Goal: Information Seeking & Learning: Learn about a topic

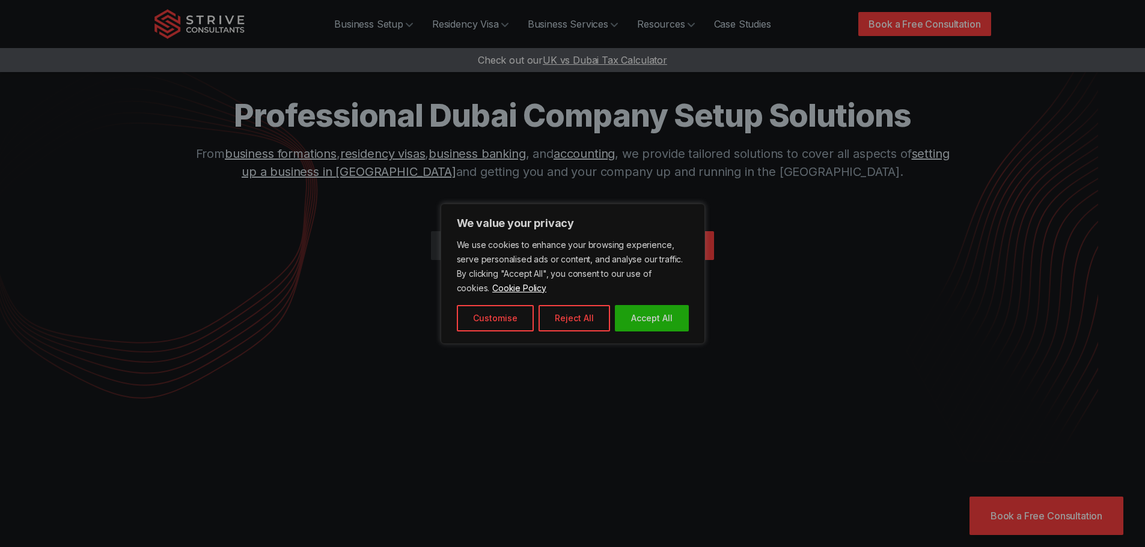
drag, startPoint x: 314, startPoint y: 195, endPoint x: 323, endPoint y: 241, distance: 46.7
click at [323, 241] on div at bounding box center [572, 273] width 1145 height 547
click at [672, 314] on button "Accept All" at bounding box center [652, 318] width 74 height 26
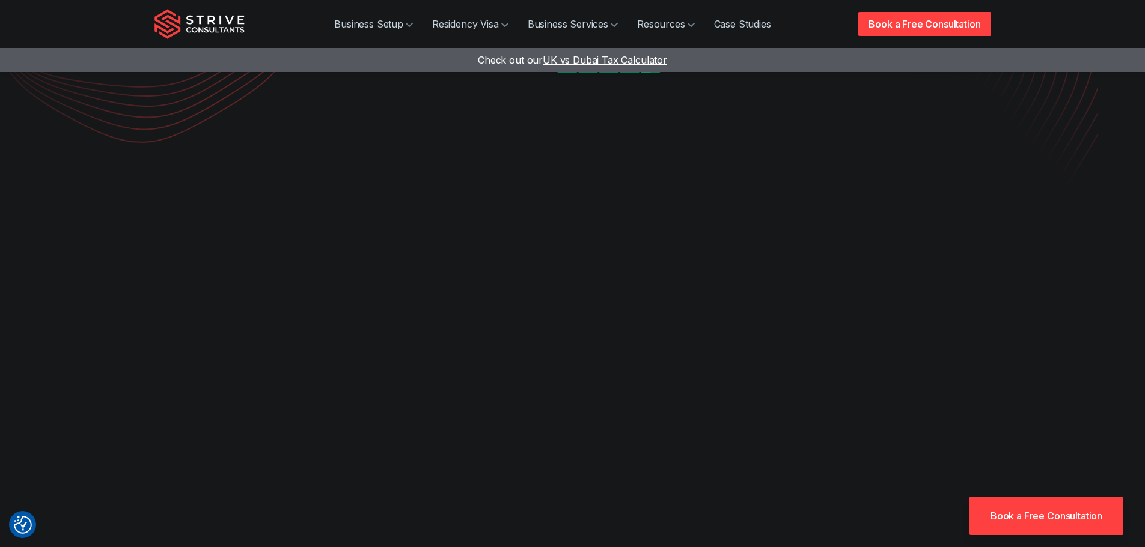
scroll to position [288, 0]
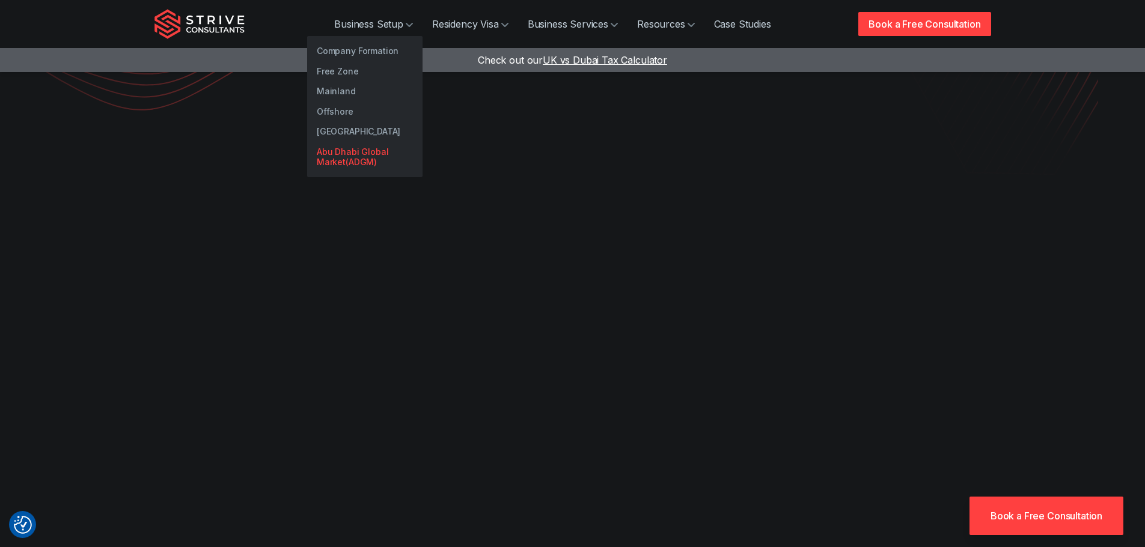
click at [350, 150] on link "Abu Dhabi Global Market(ADGM)" at bounding box center [364, 157] width 115 height 31
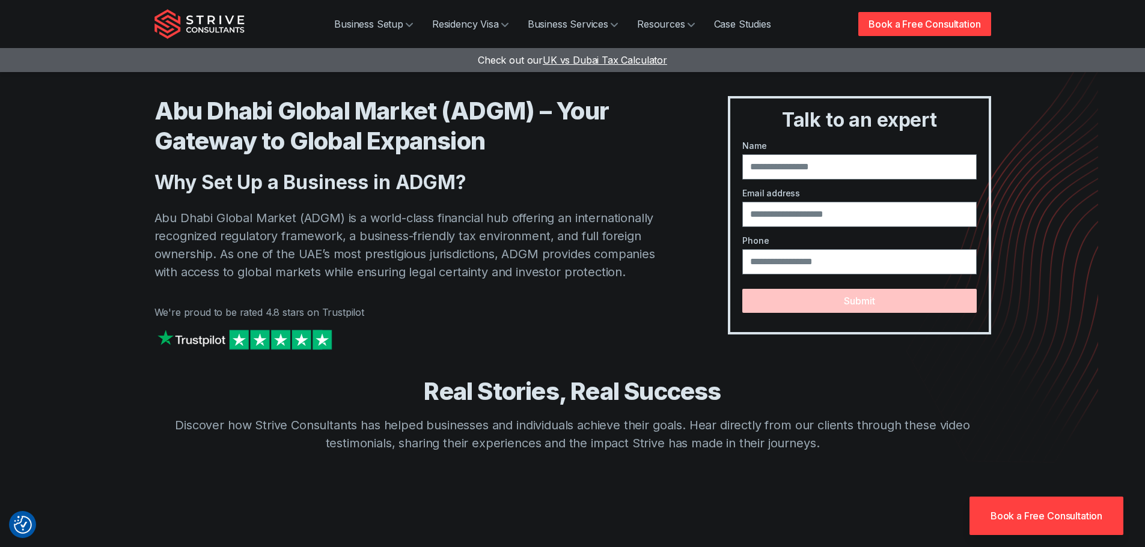
click at [465, 341] on div at bounding box center [417, 352] width 526 height 50
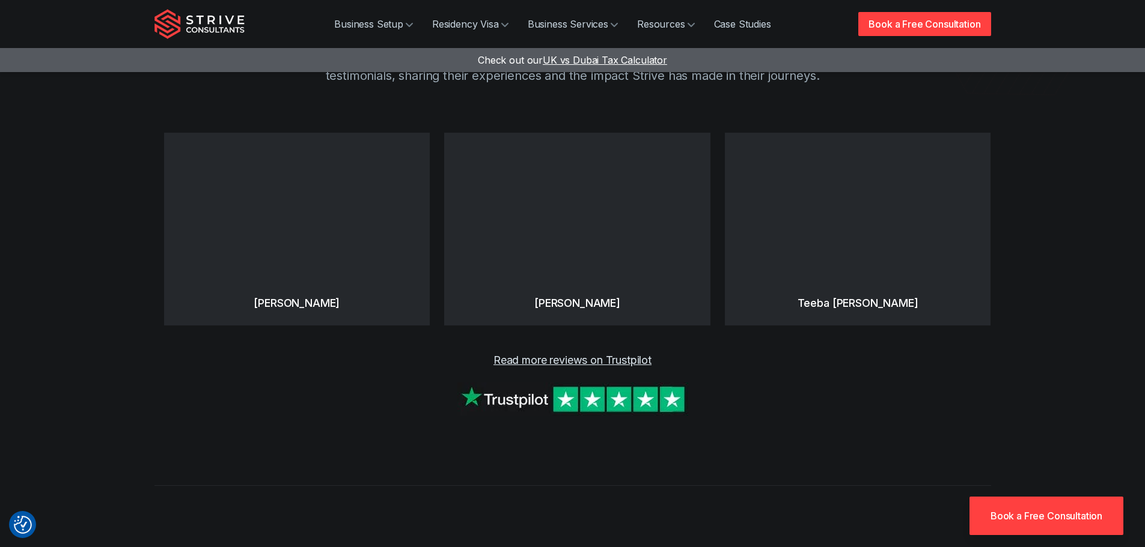
scroll to position [409, 0]
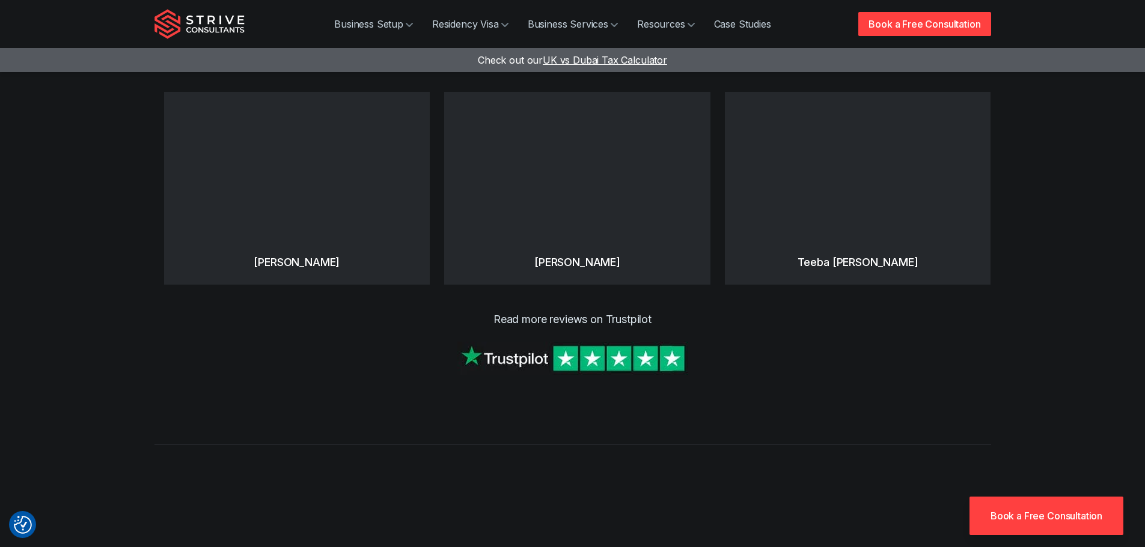
click at [637, 319] on link "Read more reviews on Trustpilot" at bounding box center [572, 319] width 158 height 13
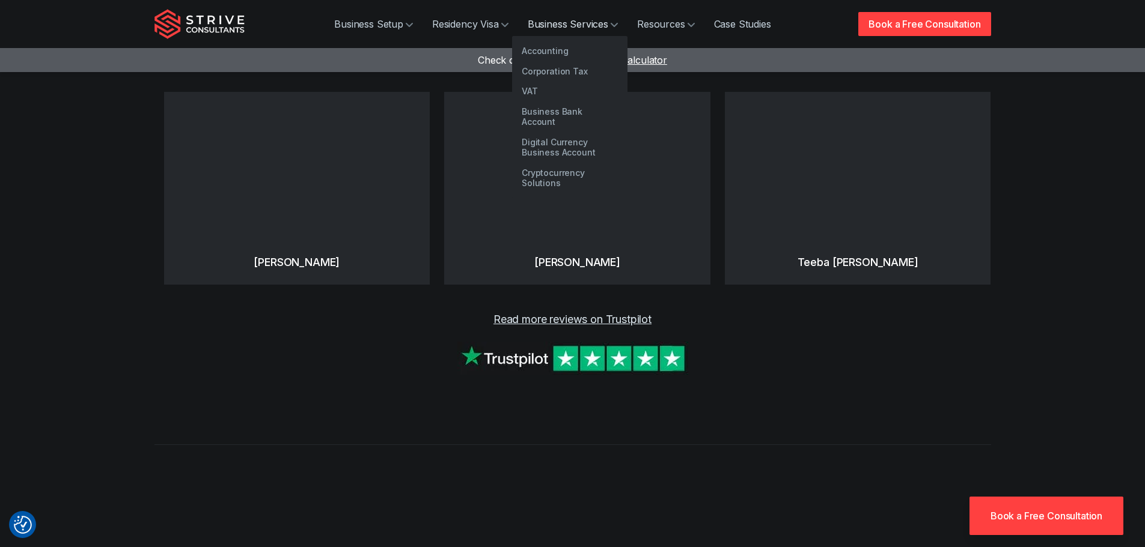
click at [538, 22] on link "Business Services" at bounding box center [572, 24] width 109 height 24
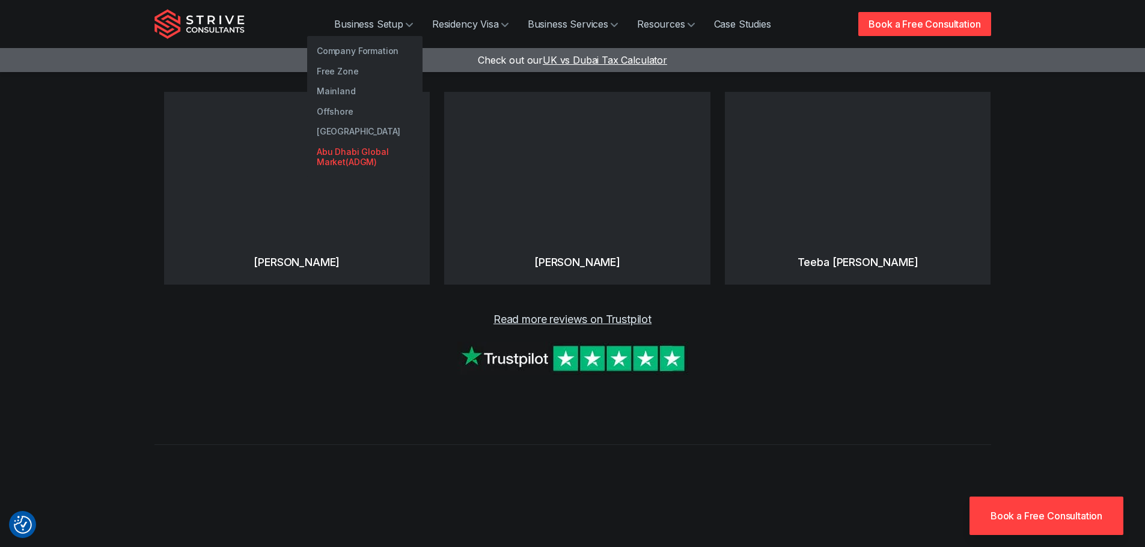
click at [352, 148] on link "Abu Dhabi Global Market(ADGM)" at bounding box center [364, 157] width 115 height 31
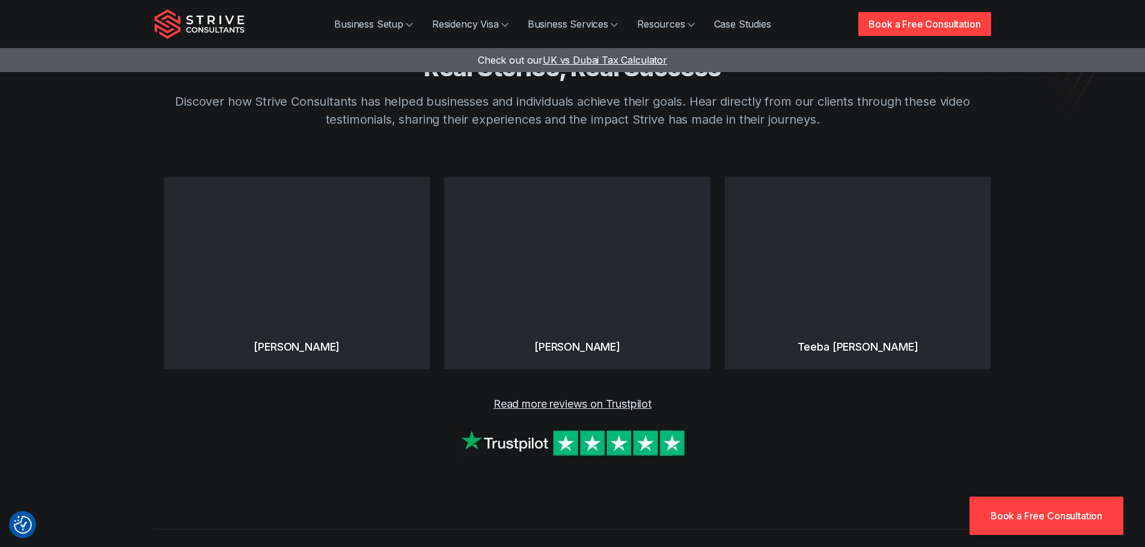
scroll to position [300, 0]
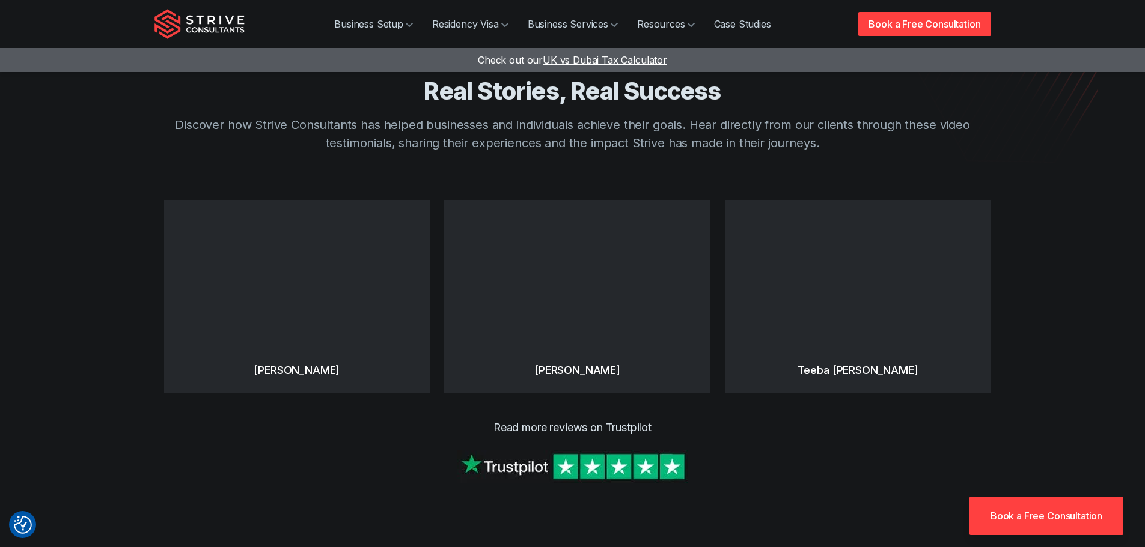
click at [213, 25] on img "Strive Consultants" at bounding box center [199, 24] width 90 height 30
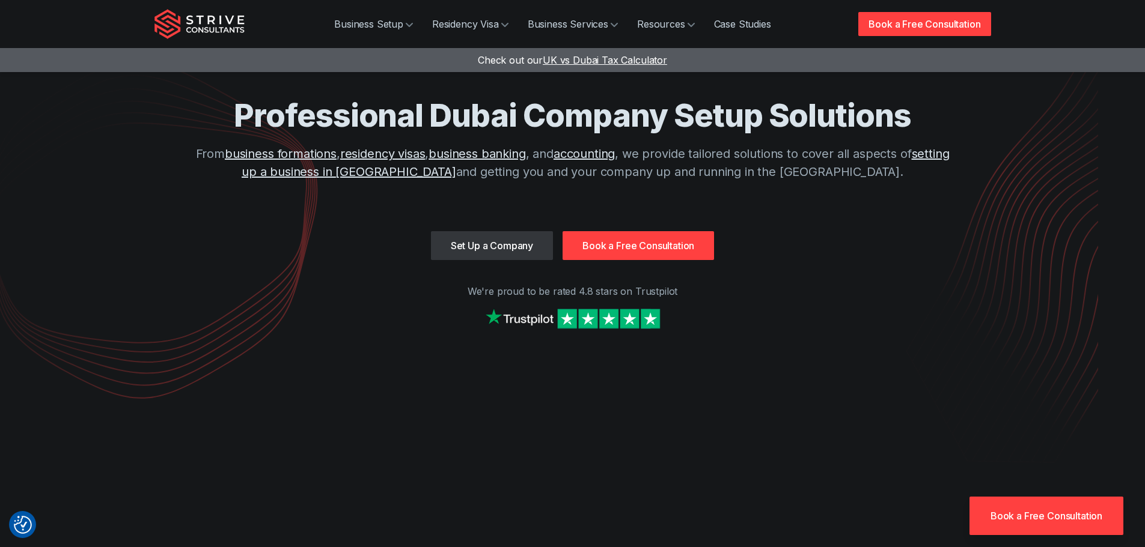
click at [849, 254] on div "Set Up a Company Book a Free Consultation" at bounding box center [572, 245] width 837 height 29
click at [792, 274] on div "Professional Dubai Company Setup Solutions From business formations , residency…" at bounding box center [572, 178] width 837 height 356
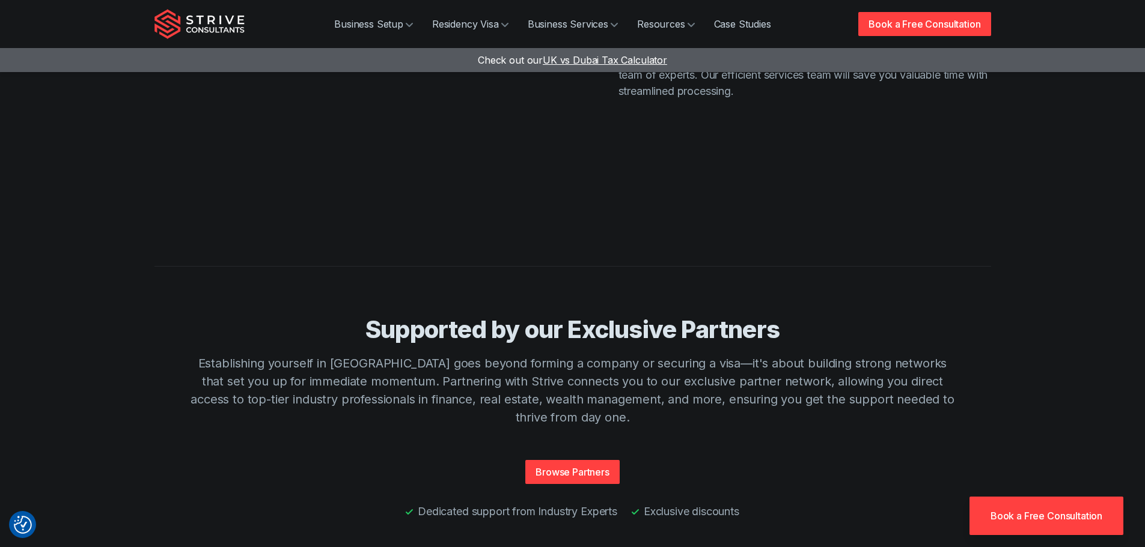
scroll to position [2644, 0]
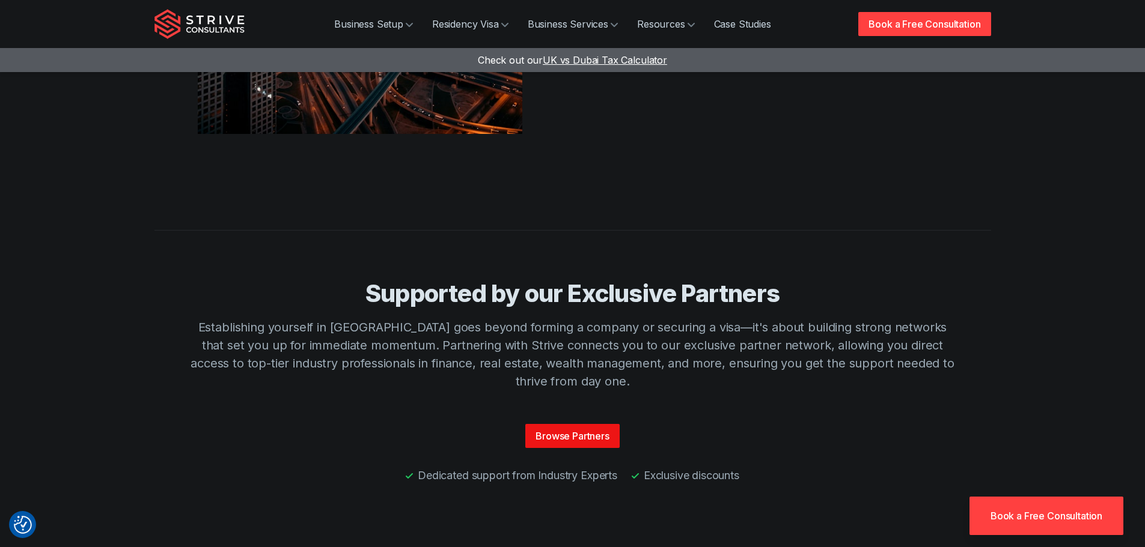
click at [579, 424] on link "Browse Partners" at bounding box center [572, 436] width 94 height 24
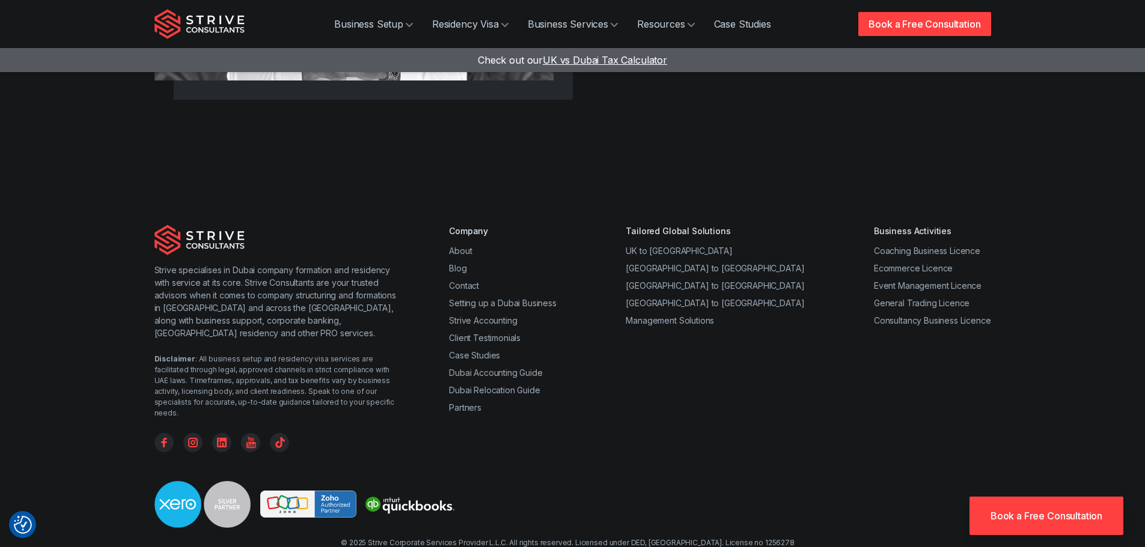
scroll to position [1647, 0]
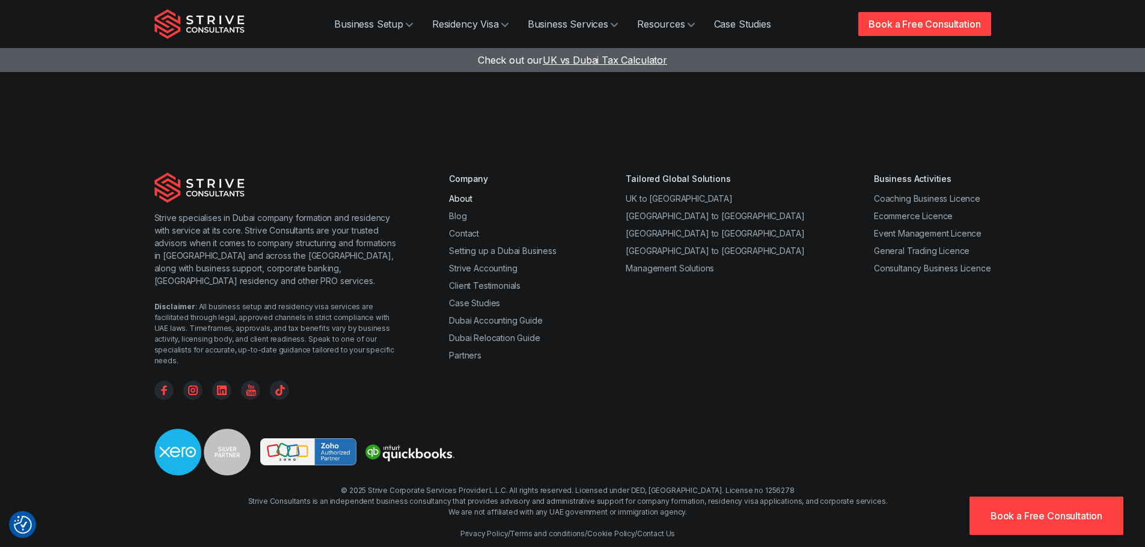
click at [463, 194] on link "About" at bounding box center [460, 199] width 23 height 10
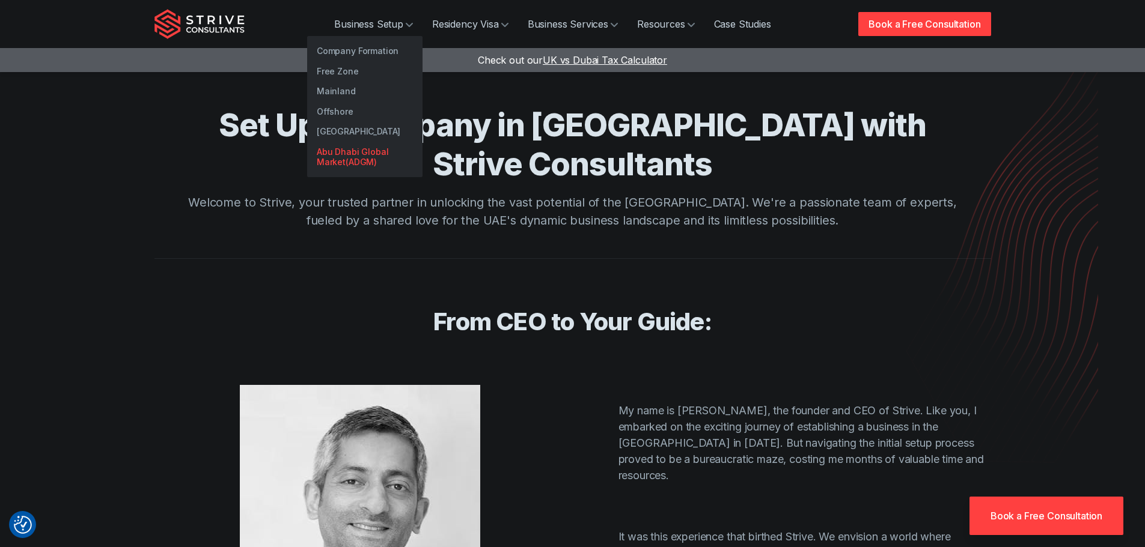
click at [354, 150] on link "Abu Dhabi Global Market(ADGM)" at bounding box center [364, 157] width 115 height 31
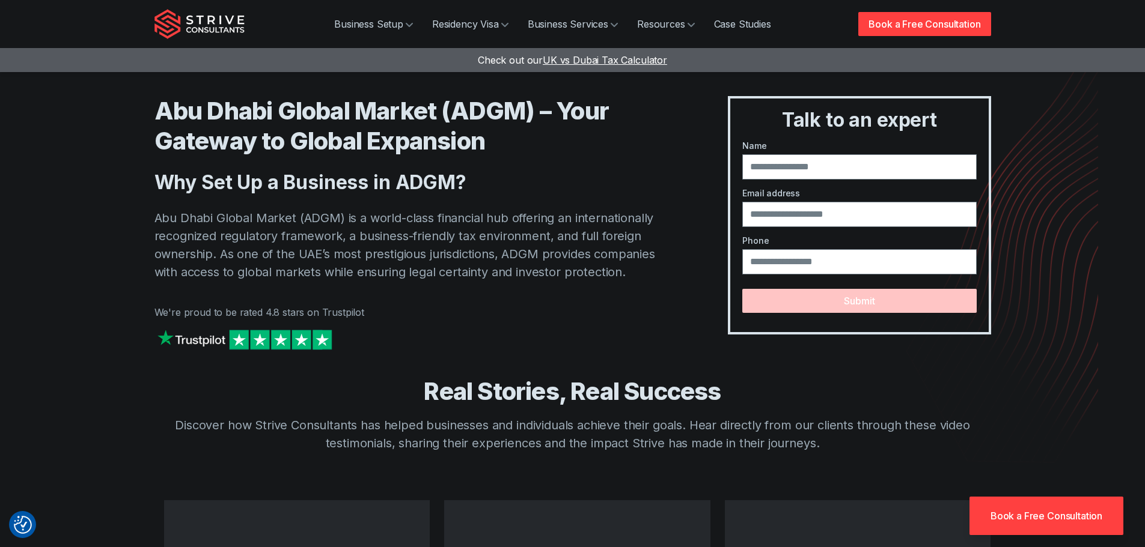
scroll to position [958, 0]
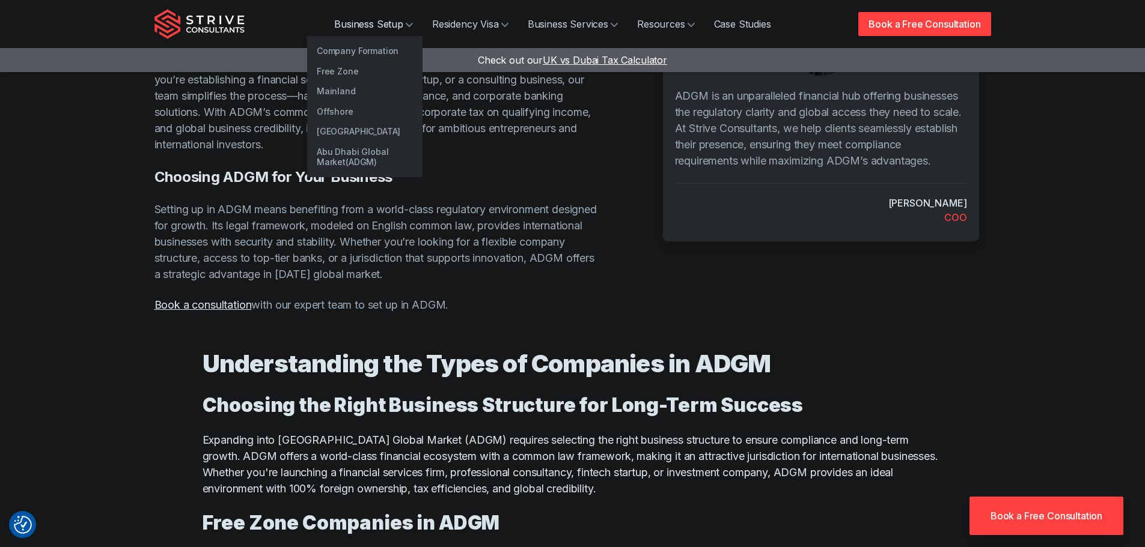
click at [380, 22] on link "Business Setup" at bounding box center [374, 24] width 98 height 24
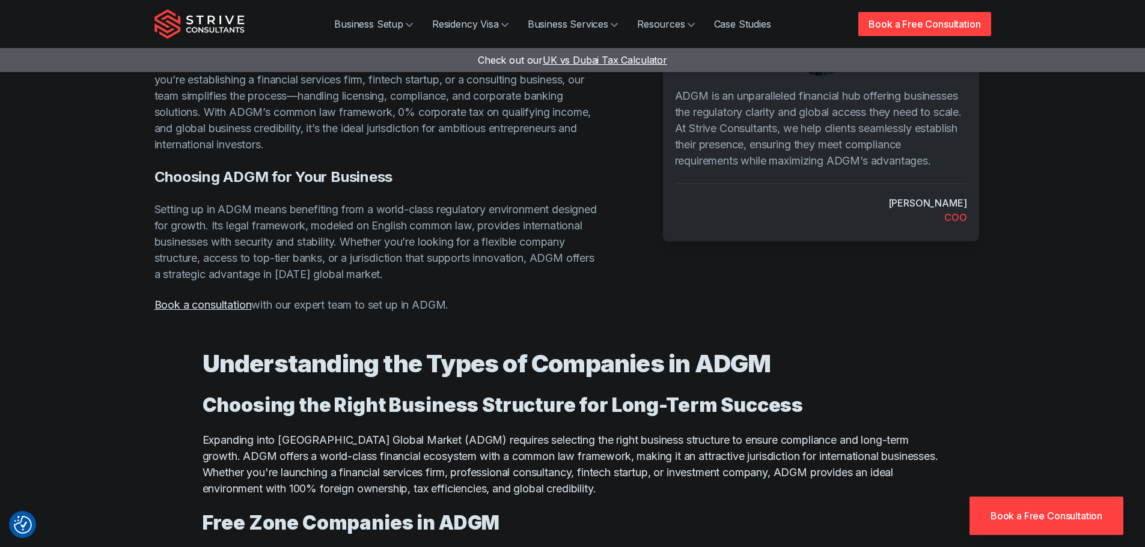
click at [127, 138] on section "Setting Up a Business in ADGM: A Smart Move for Global Expansion Forming a comp…" at bounding box center [572, 108] width 1145 height 427
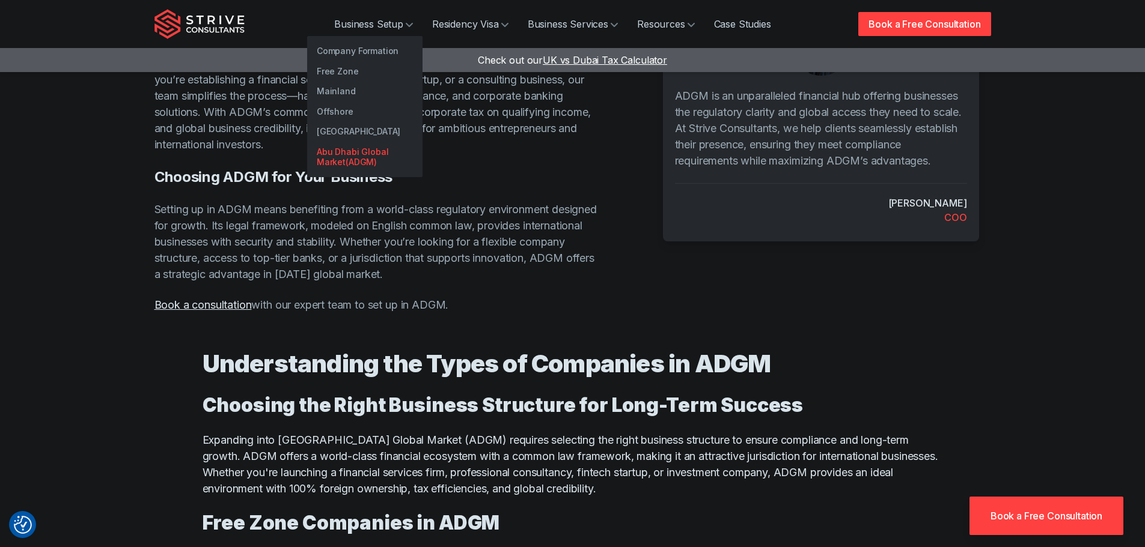
click at [383, 157] on link "Abu Dhabi Global Market(ADGM)" at bounding box center [364, 157] width 115 height 31
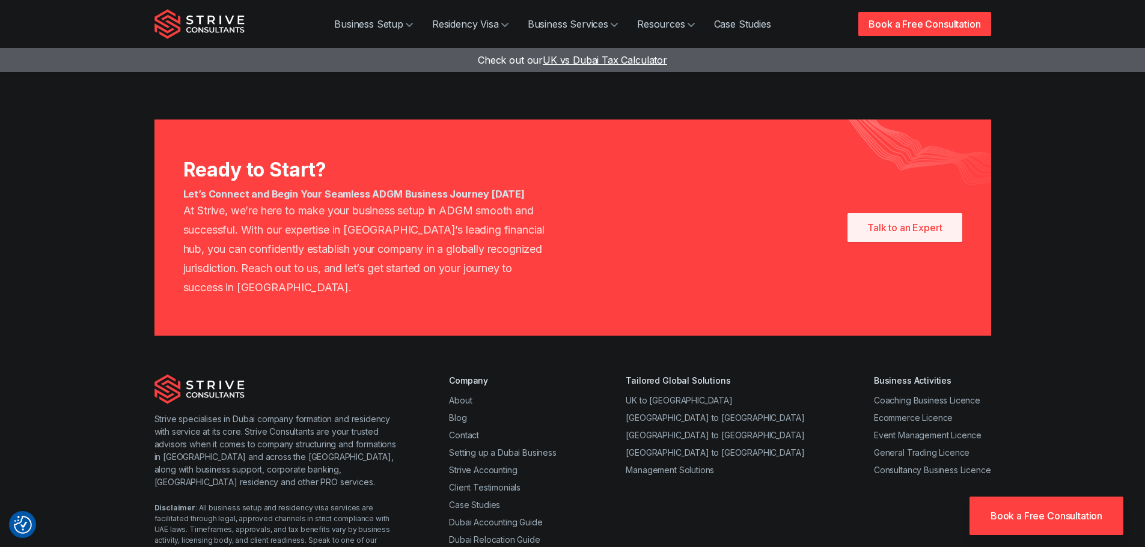
scroll to position [3389, 0]
